Goal: Transaction & Acquisition: Purchase product/service

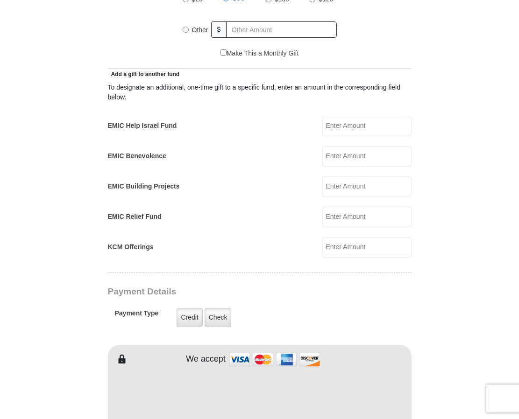
scroll to position [476, 0]
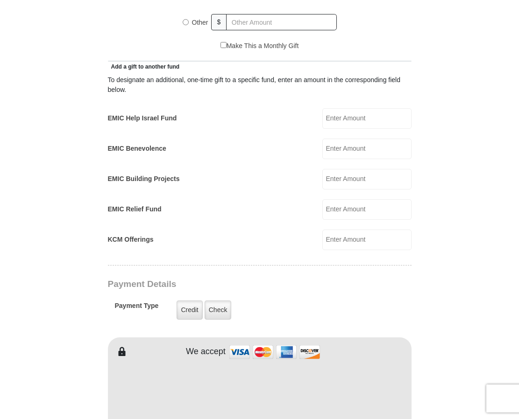
click at [170, 119] on label "EMIC Help Israel Fund" at bounding box center [142, 118] width 69 height 10
click at [322, 119] on input "EMIC Help Israel Fund" at bounding box center [366, 118] width 89 height 21
click at [160, 148] on label "EMIC Benevolence" at bounding box center [137, 149] width 58 height 10
click at [322, 148] on input "EMIC Benevolence" at bounding box center [366, 149] width 89 height 21
click at [170, 181] on label "EMIC Building Projects" at bounding box center [144, 179] width 72 height 10
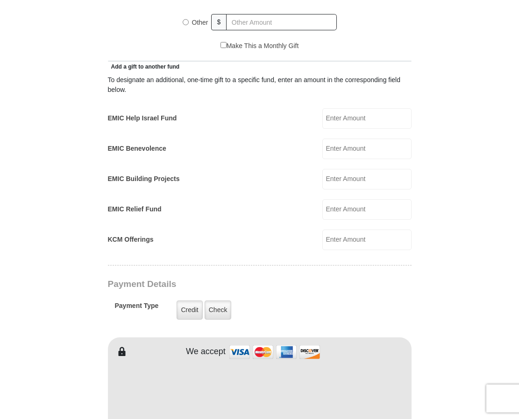
click at [322, 181] on input "EMIC Building Projects" at bounding box center [366, 179] width 89 height 21
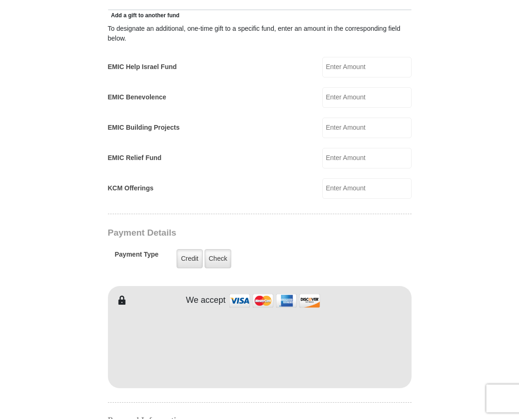
scroll to position [572, 0]
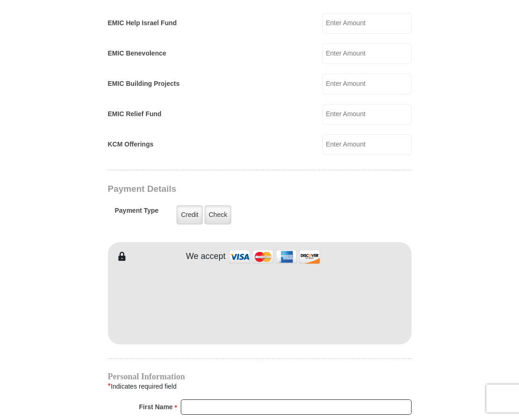
click at [139, 112] on label "EMIC Relief Fund" at bounding box center [135, 114] width 54 height 10
click at [322, 112] on input "EMIC Relief Fund" at bounding box center [366, 114] width 89 height 21
click at [145, 146] on label "KCM Offerings" at bounding box center [131, 145] width 46 height 10
click at [322, 146] on input "KCM Offerings" at bounding box center [366, 144] width 89 height 21
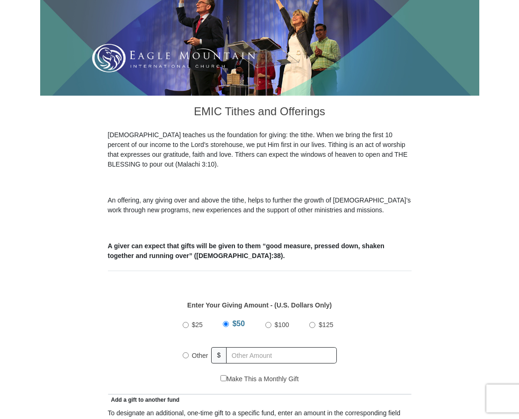
scroll to position [0, 0]
